Goal: Find specific page/section: Find specific page/section

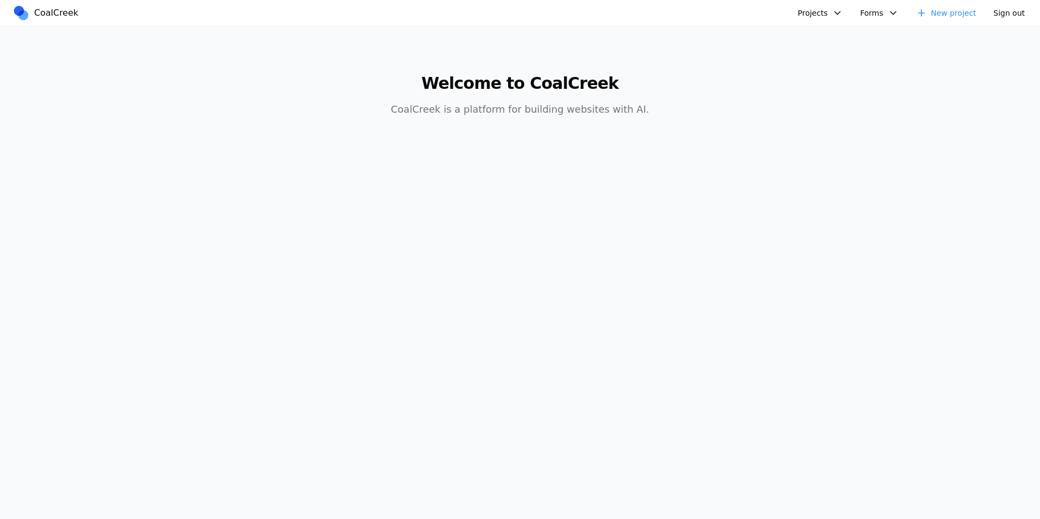
click at [821, 9] on button "Projects" at bounding box center [820, 13] width 58 height 16
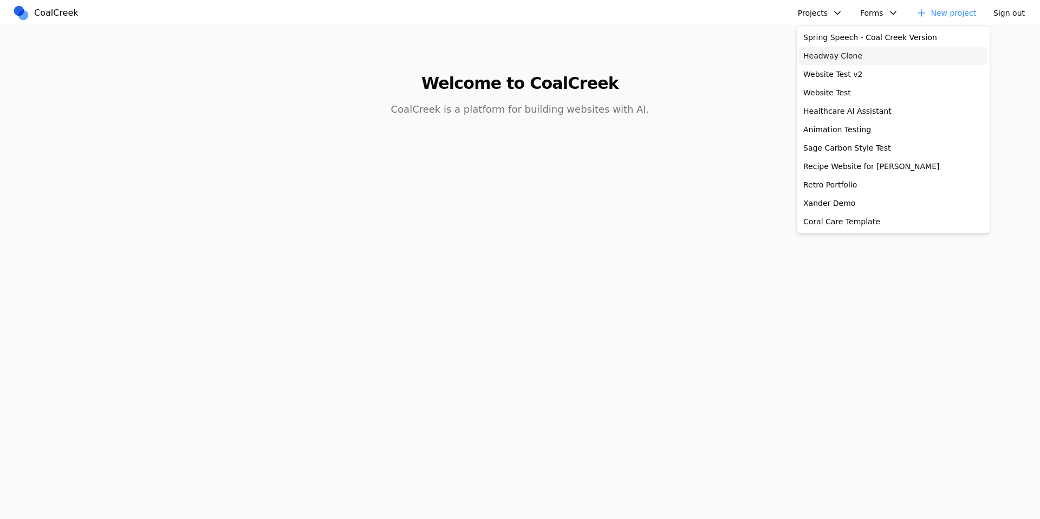
click at [836, 55] on link "Headway Clone" at bounding box center [893, 56] width 189 height 18
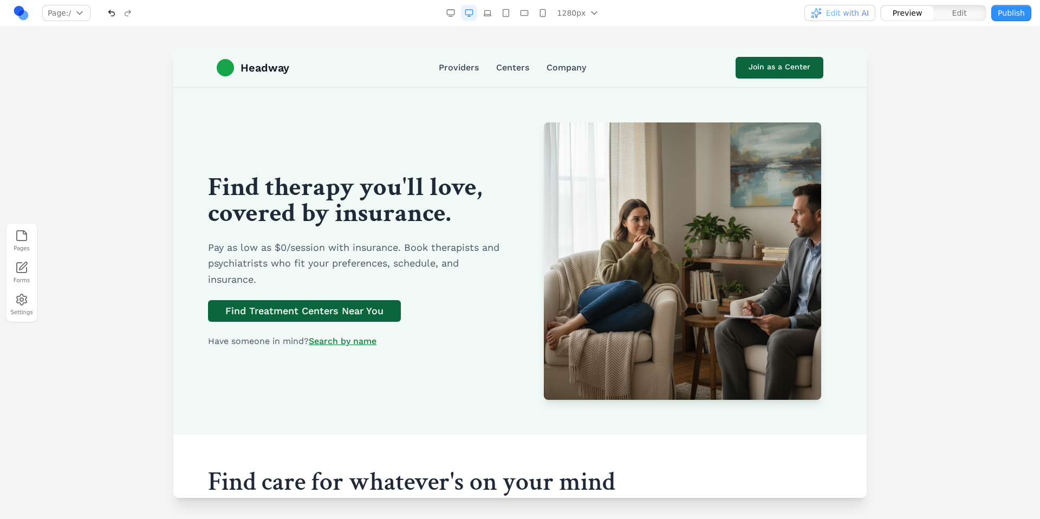
click at [364, 25] on nav "Page: / / /providers /centers /company /join Manage pages 1280px 1536px 1280px …" at bounding box center [520, 13] width 1040 height 27
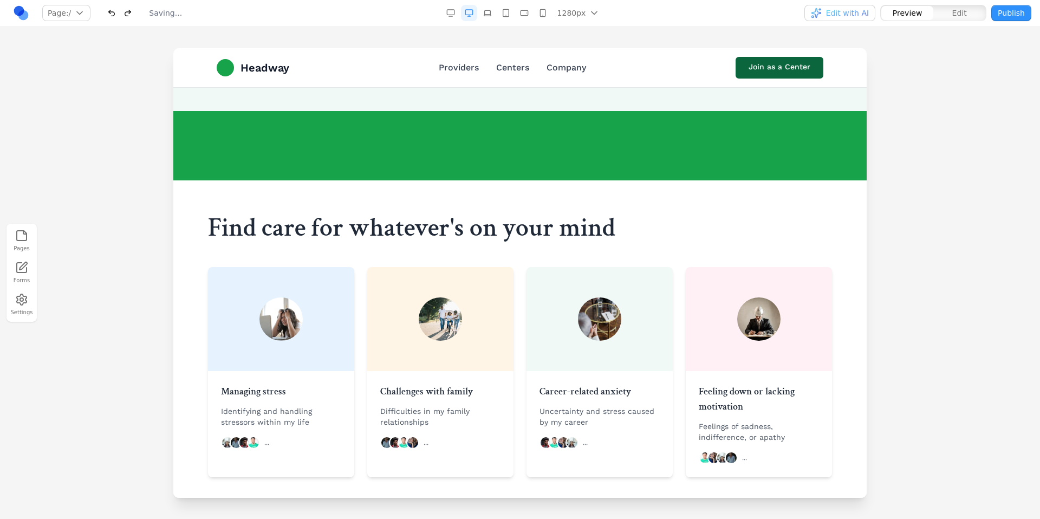
scroll to position [268, 0]
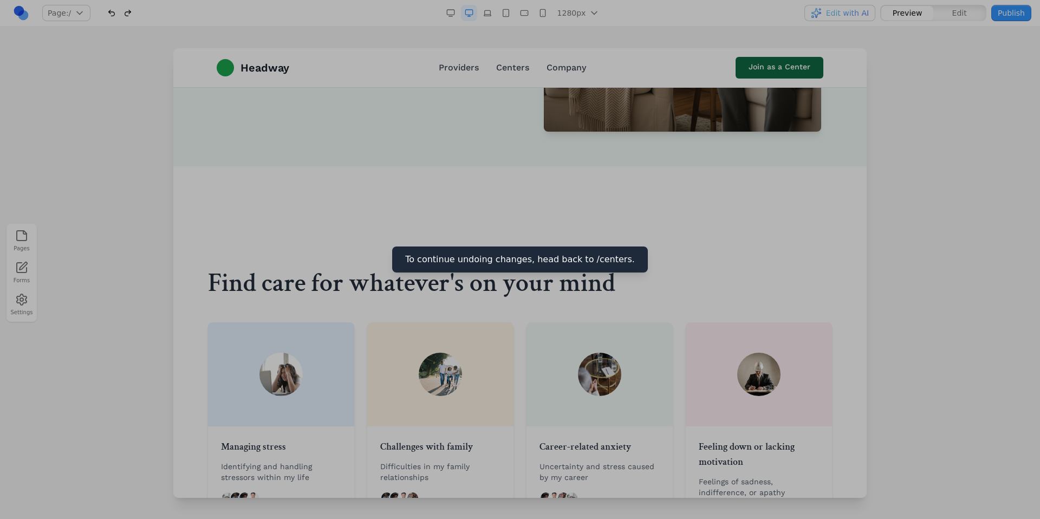
click at [463, 187] on div at bounding box center [520, 259] width 1040 height 519
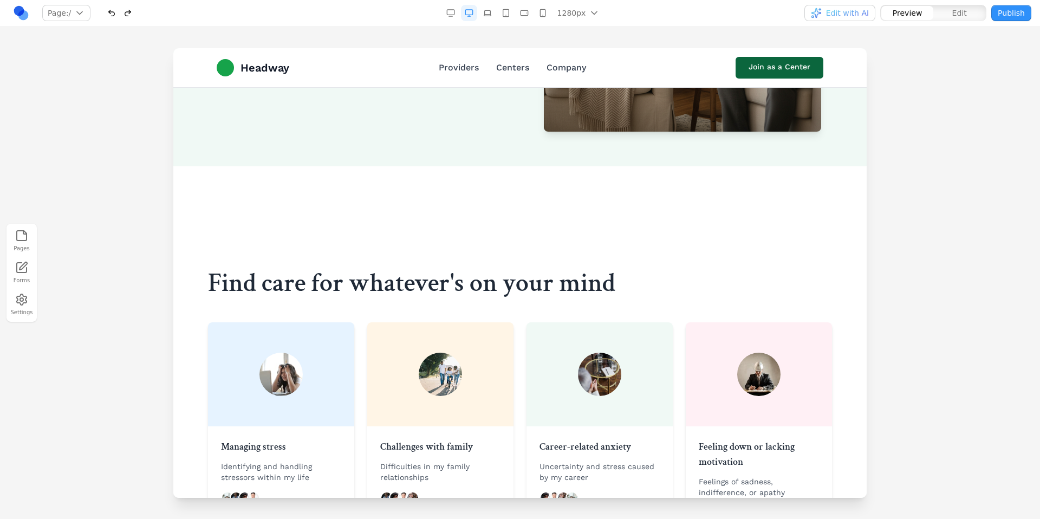
scroll to position [0, 0]
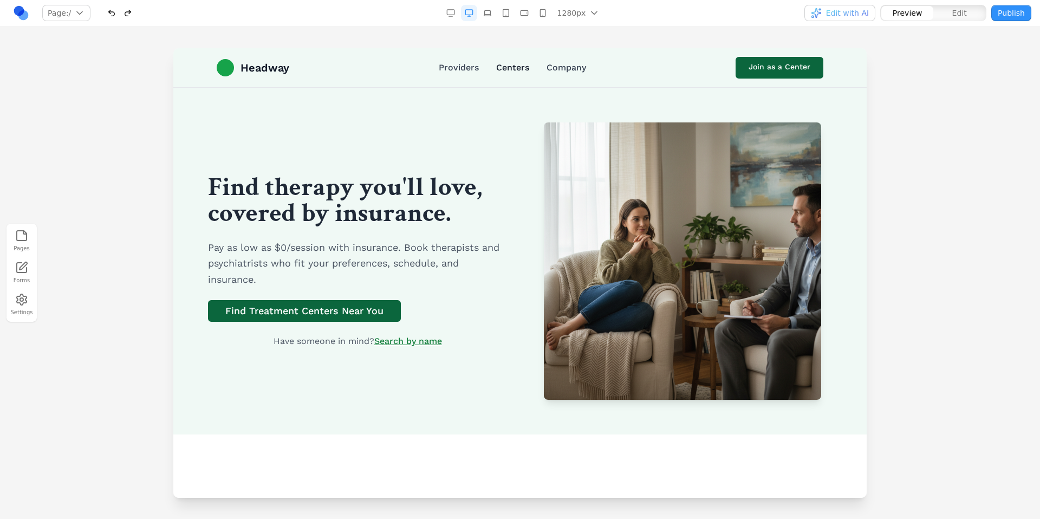
click at [503, 65] on link "Centers" at bounding box center [512, 67] width 33 height 13
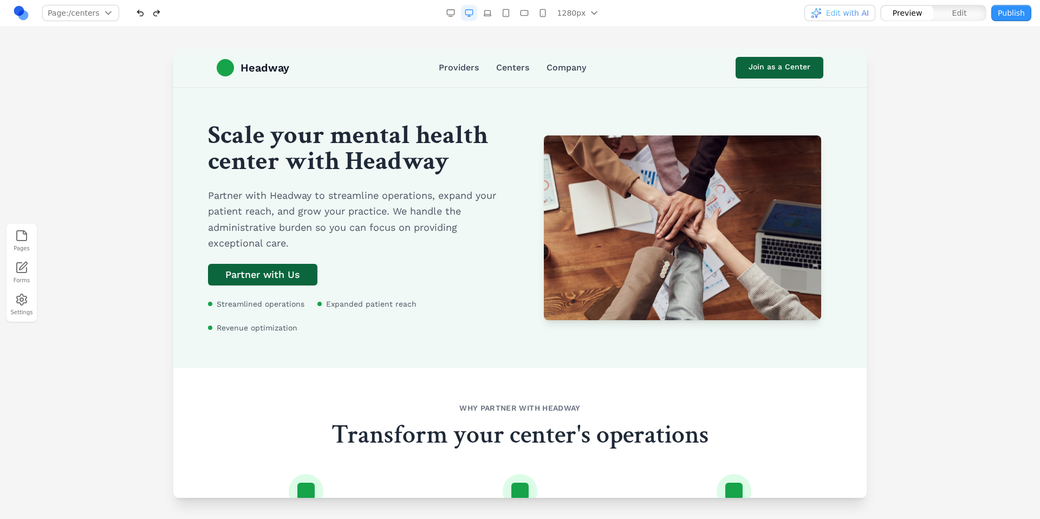
click at [418, 37] on div "Pages Forms Settings" at bounding box center [520, 273] width 1040 height 492
click at [406, 42] on div "Pages Forms Settings" at bounding box center [520, 273] width 1040 height 492
click at [461, 65] on link "Providers" at bounding box center [459, 67] width 40 height 13
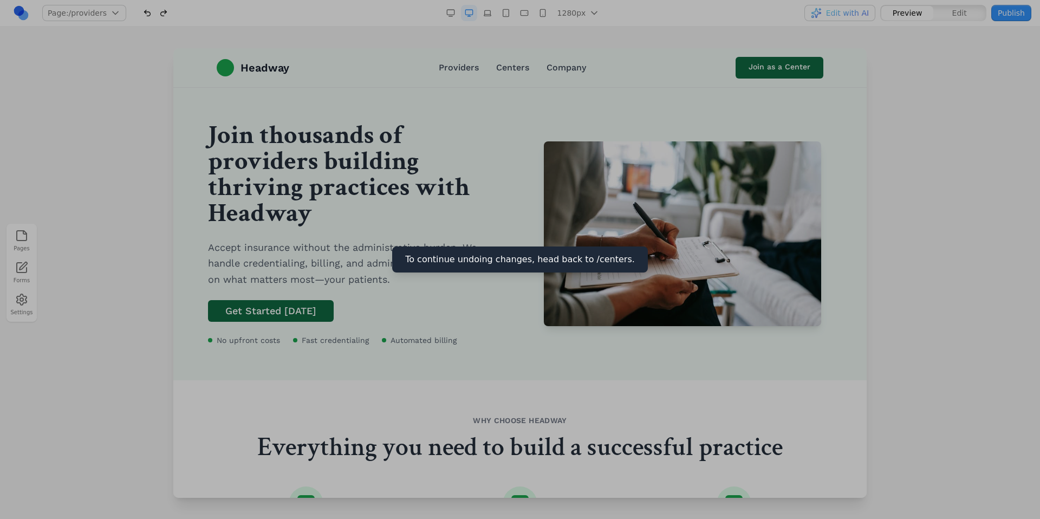
click at [449, 150] on div at bounding box center [520, 259] width 1040 height 519
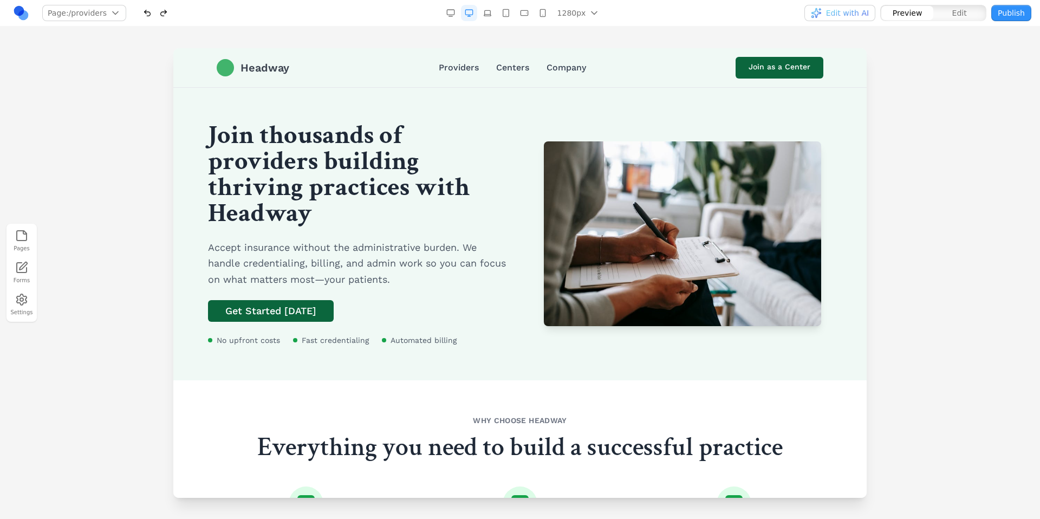
click at [259, 64] on span "Headway" at bounding box center [265, 67] width 49 height 15
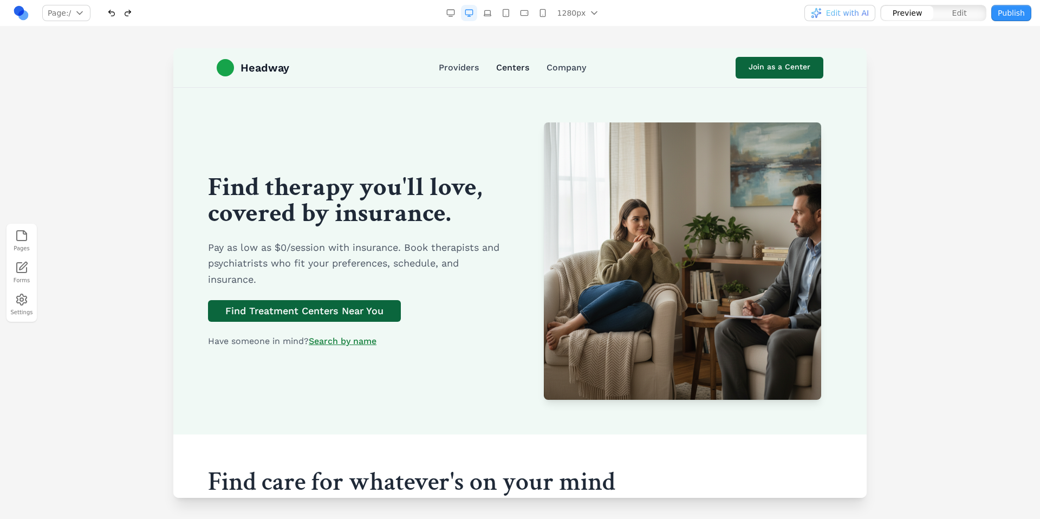
click at [510, 70] on link "Centers" at bounding box center [512, 67] width 33 height 13
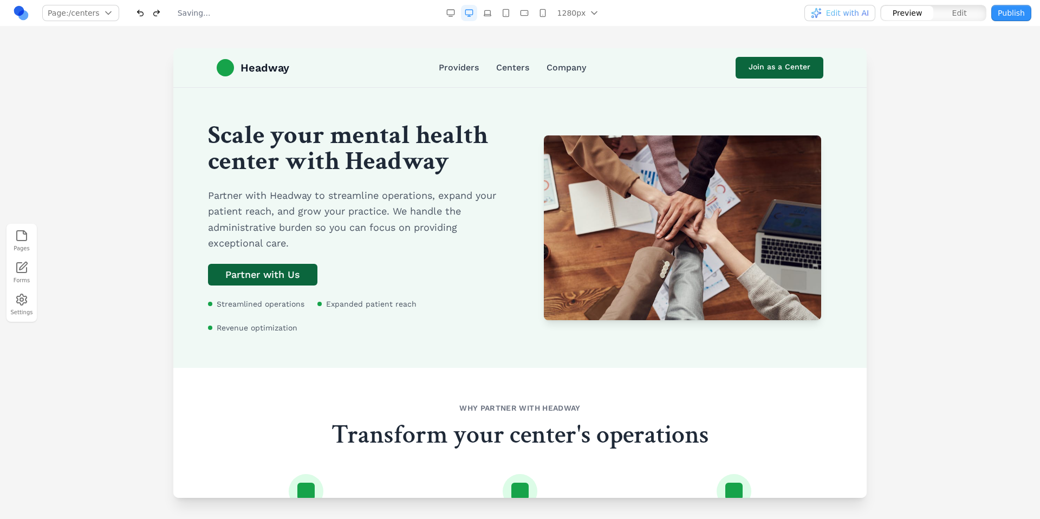
click at [400, 39] on div "Pages Forms Settings" at bounding box center [520, 273] width 1040 height 492
click at [233, 67] on link "Headway" at bounding box center [253, 67] width 73 height 17
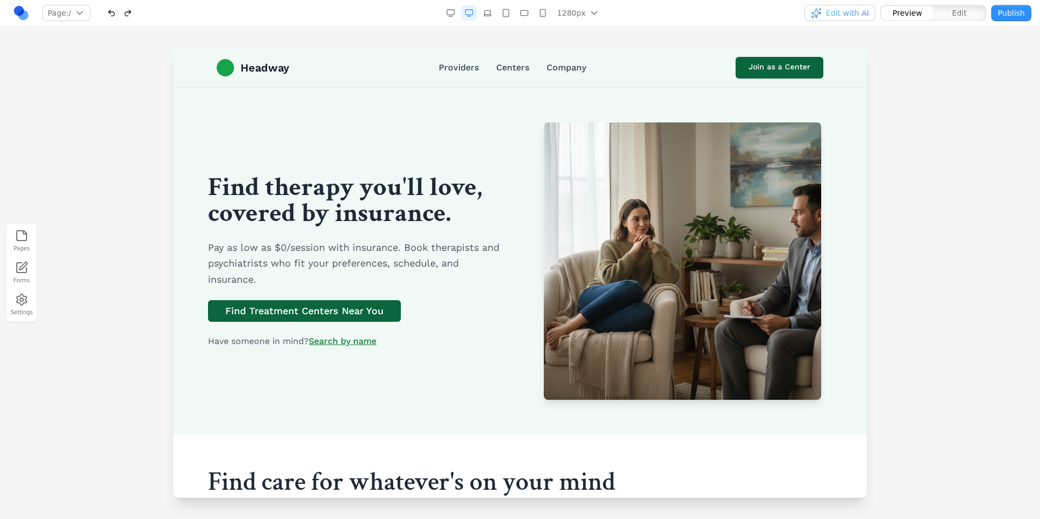
click at [312, 34] on div "Pages Forms Settings" at bounding box center [520, 273] width 1040 height 492
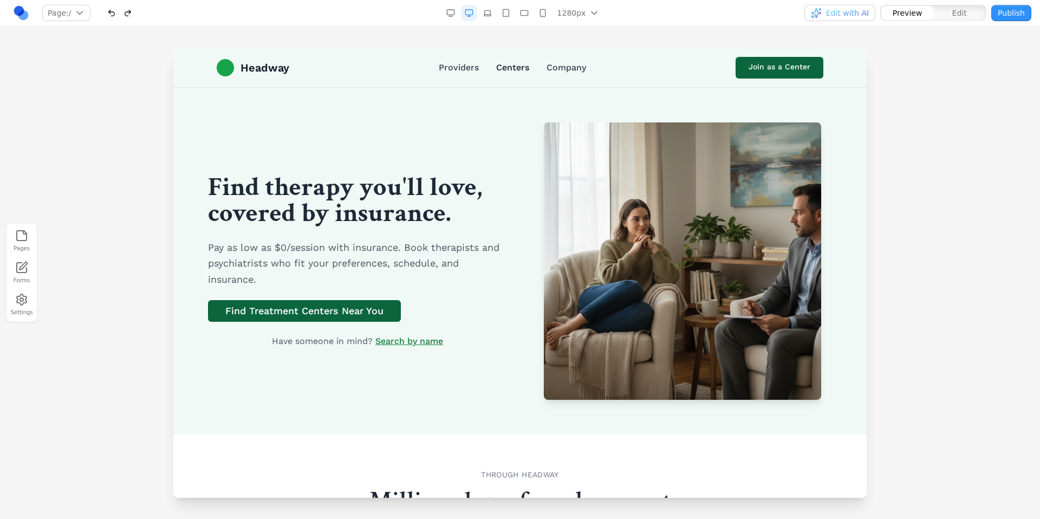
click at [512, 70] on link "Centers" at bounding box center [512, 67] width 33 height 13
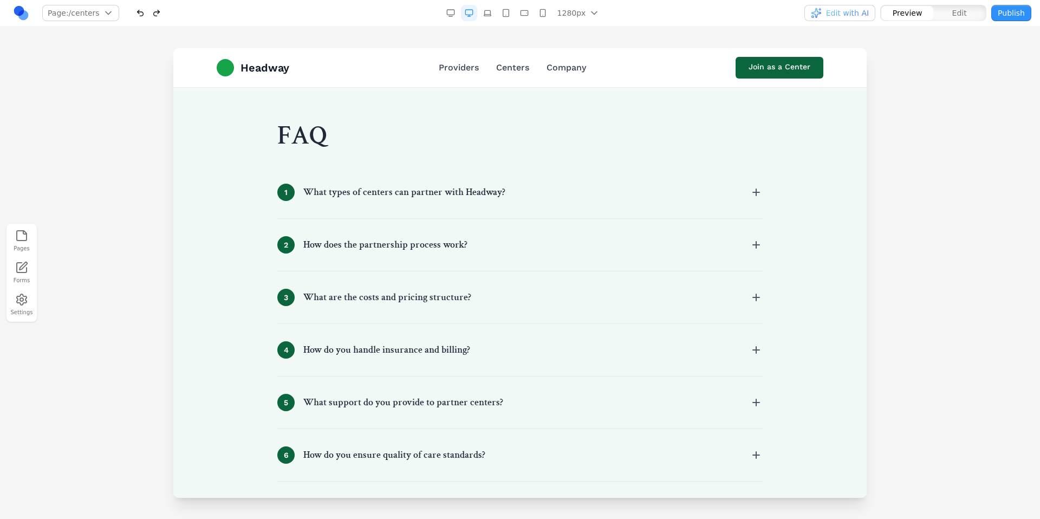
scroll to position [1266, 0]
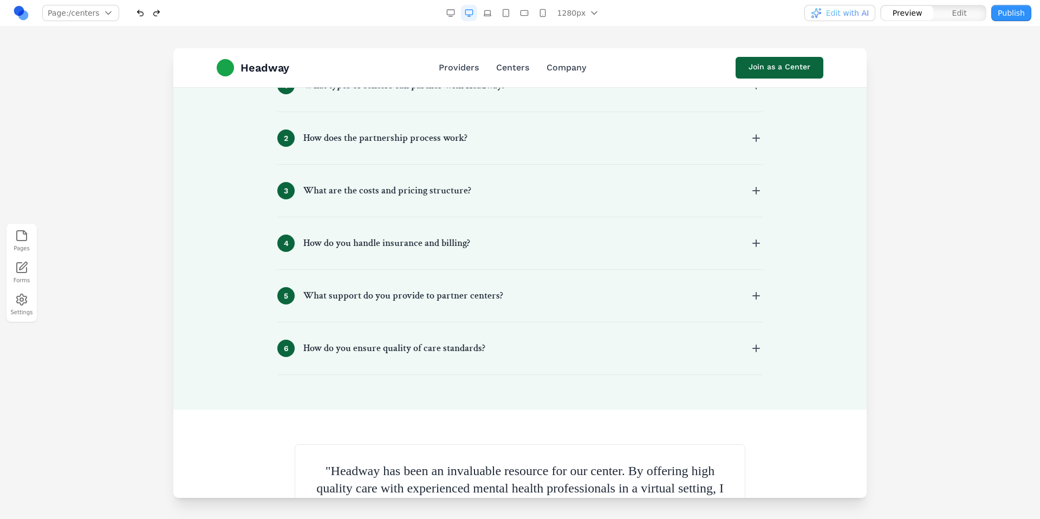
click at [166, 113] on div at bounding box center [520, 283] width 1040 height 470
click at [897, 166] on div at bounding box center [520, 283] width 1040 height 470
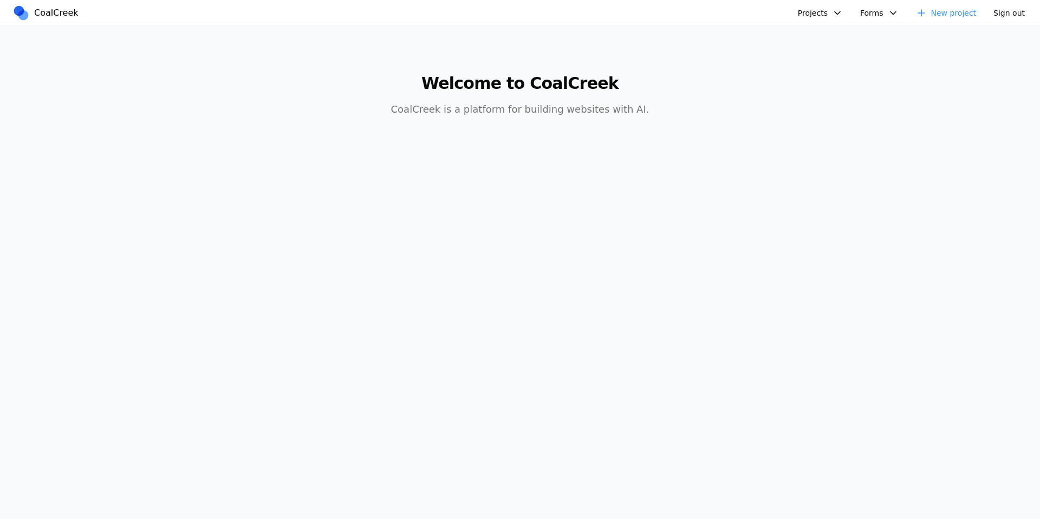
click at [825, 11] on button "Projects" at bounding box center [820, 13] width 58 height 16
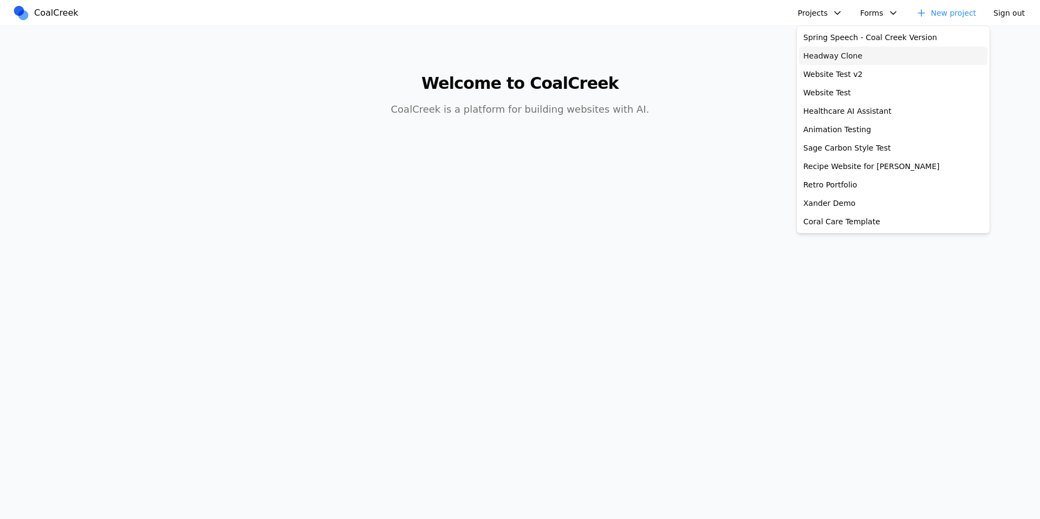
click at [828, 53] on link "Headway Clone" at bounding box center [893, 56] width 189 height 18
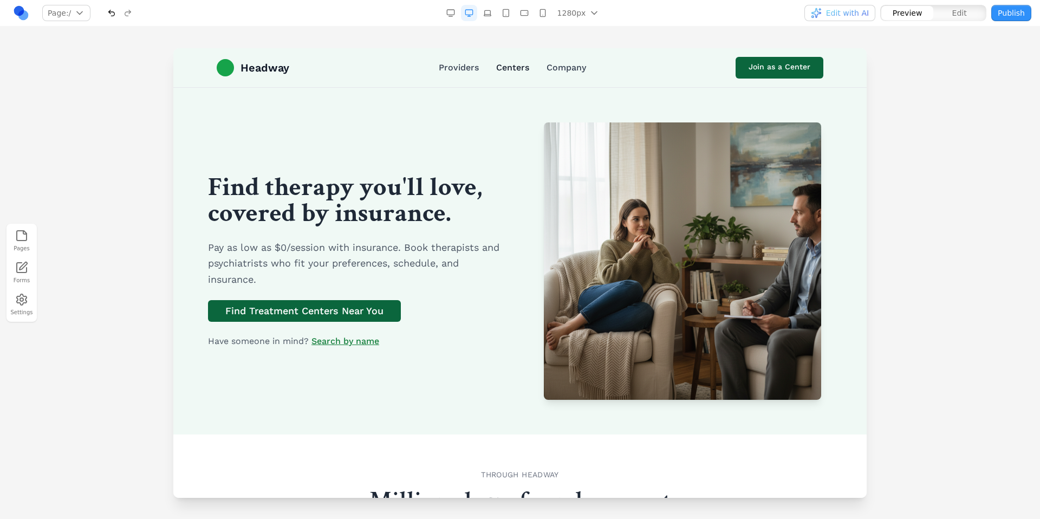
click at [499, 64] on link "Centers" at bounding box center [512, 67] width 33 height 13
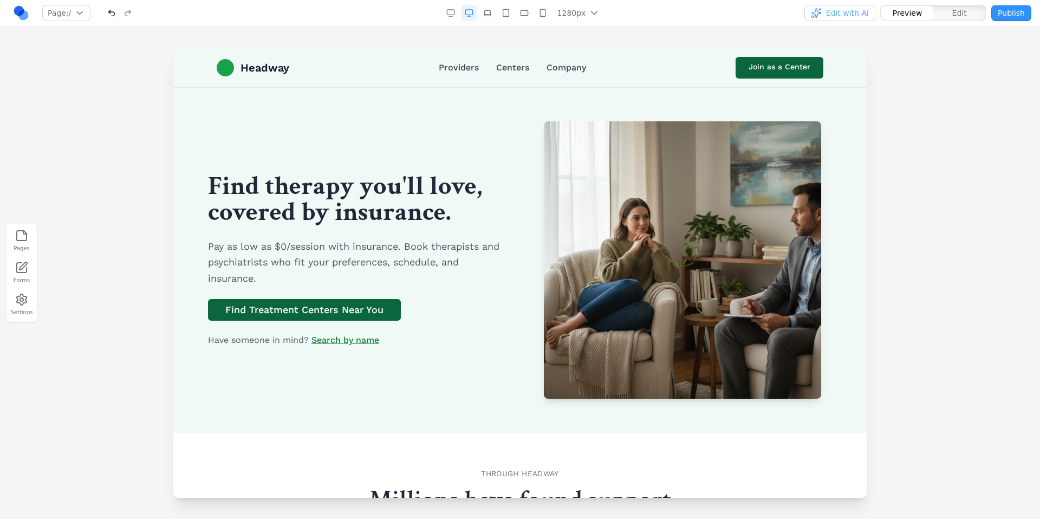
scroll to position [14, 0]
